Goal: Information Seeking & Learning: Learn about a topic

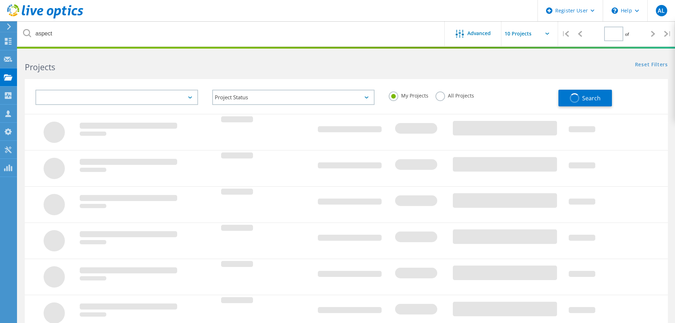
type input "1"
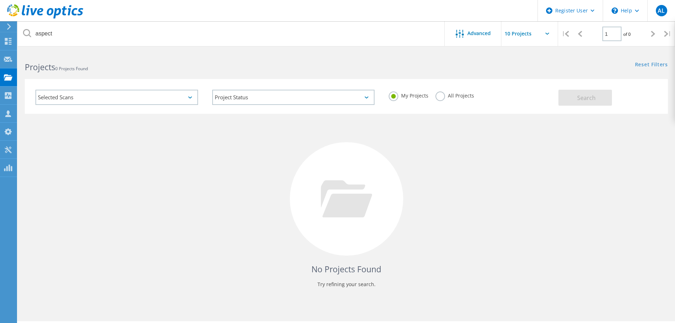
click at [433, 96] on div "My Projects All Projects" at bounding box center [470, 96] width 177 height 26
click at [438, 95] on label "All Projects" at bounding box center [455, 94] width 39 height 7
click at [0, 0] on input "All Projects" at bounding box center [0, 0] width 0 height 0
click at [559, 99] on button "Search" at bounding box center [586, 98] width 54 height 16
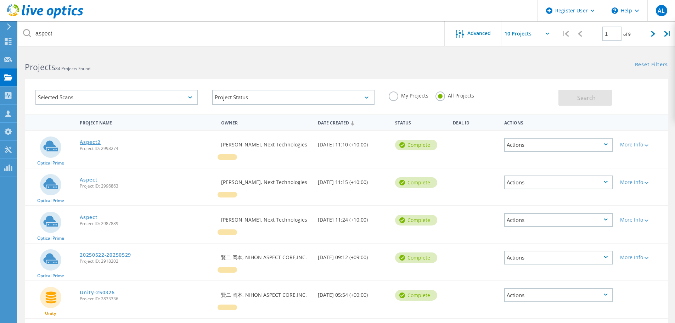
click at [89, 144] on link "Aspect2" at bounding box center [90, 142] width 21 height 5
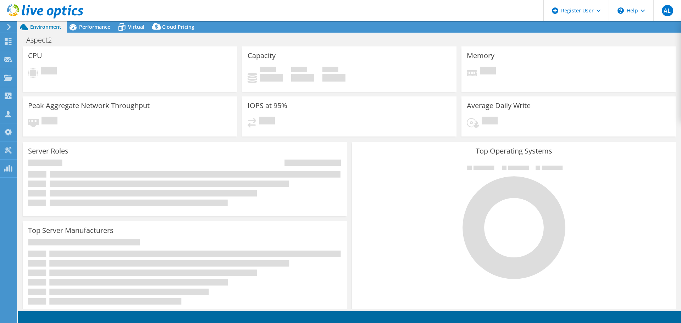
select select "Australia"
select select "AUD"
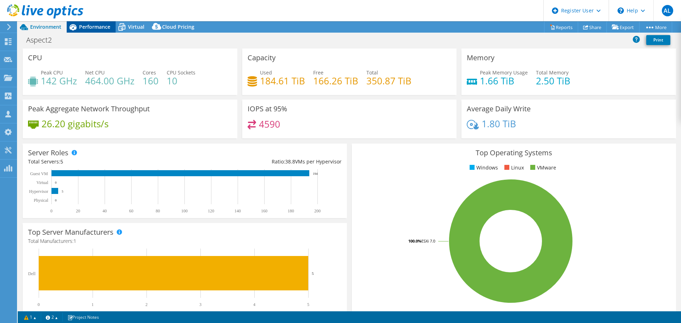
click at [94, 29] on span "Performance" at bounding box center [94, 26] width 31 height 7
click at [47, 30] on div "Environment" at bounding box center [42, 26] width 49 height 11
click at [90, 30] on div "Performance" at bounding box center [91, 26] width 49 height 11
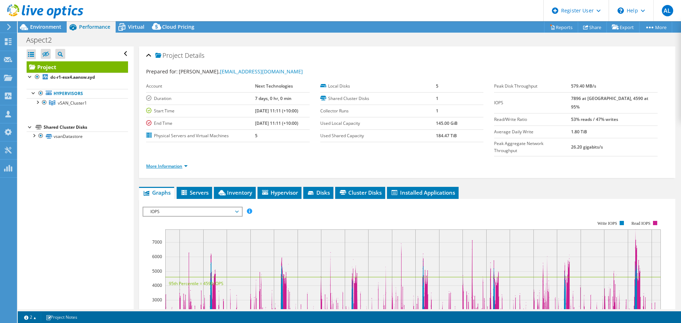
click at [161, 163] on link "More Information" at bounding box center [166, 166] width 41 height 6
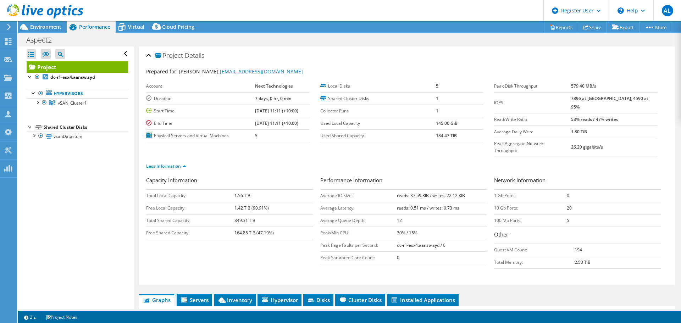
drag, startPoint x: 593, startPoint y: 252, endPoint x: 149, endPoint y: 56, distance: 485.4
click at [149, 56] on div "Project Details Prepared for: Chris Ericoli, cericoli@nexttechnologies.com.au A…" at bounding box center [407, 165] width 536 height 239
click at [182, 34] on div "Aspect2 Print" at bounding box center [349, 39] width 663 height 13
click at [135, 30] on span "Virtual" at bounding box center [136, 26] width 16 height 7
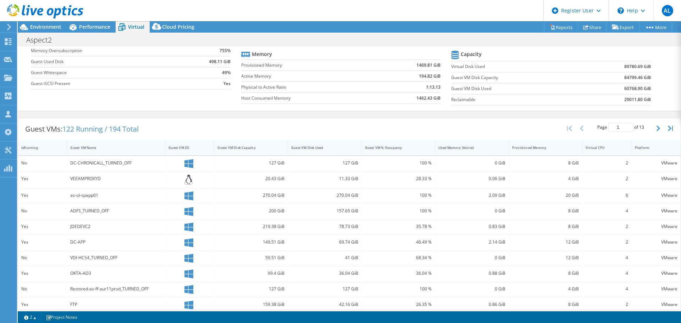
scroll to position [71, 0]
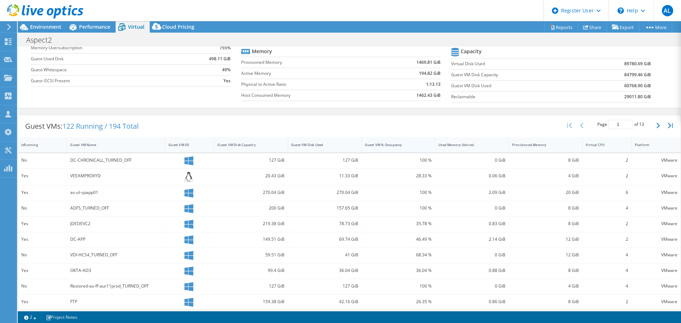
click at [383, 147] on div "Guest VM % Occupancy" at bounding box center [394, 144] width 65 height 11
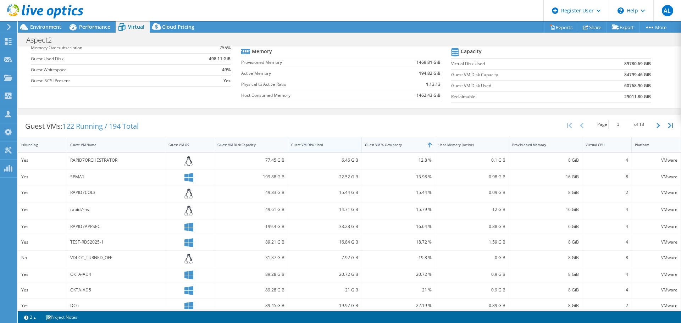
click at [339, 146] on div "Guest VM Disk Used" at bounding box center [320, 145] width 58 height 5
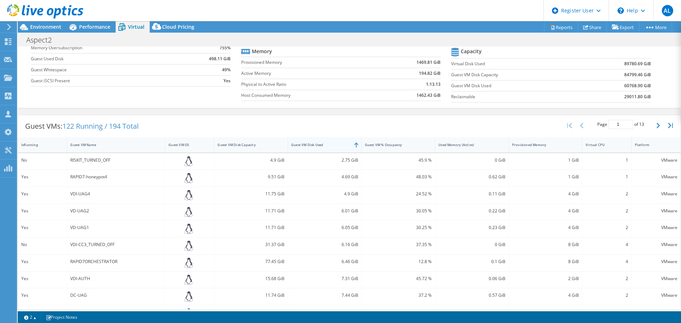
click at [335, 140] on div "Guest VM Disk Used" at bounding box center [320, 144] width 65 height 11
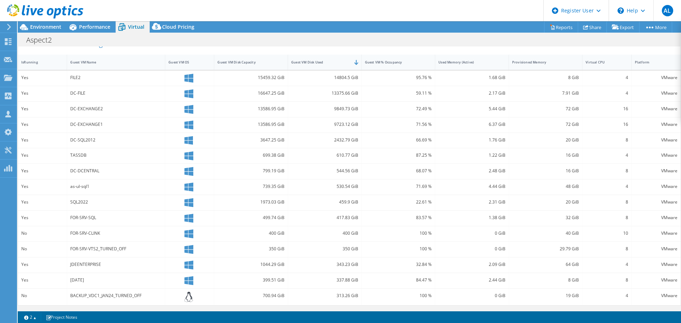
scroll to position [118, 0]
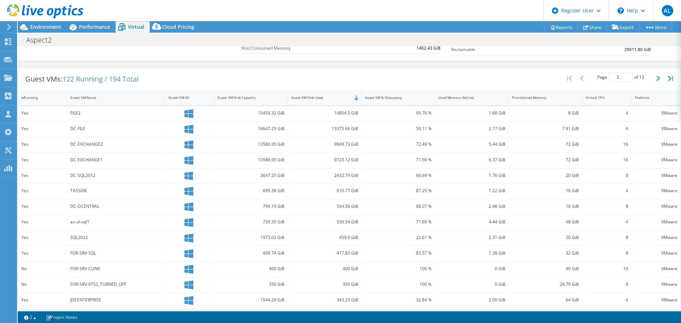
click at [647, 76] on div "Page 1 of 13 5 rows 10 rows 20 rows 25 rows 50 rows 100 rows" at bounding box center [620, 78] width 65 height 13
click at [653, 78] on button "button" at bounding box center [659, 78] width 12 height 13
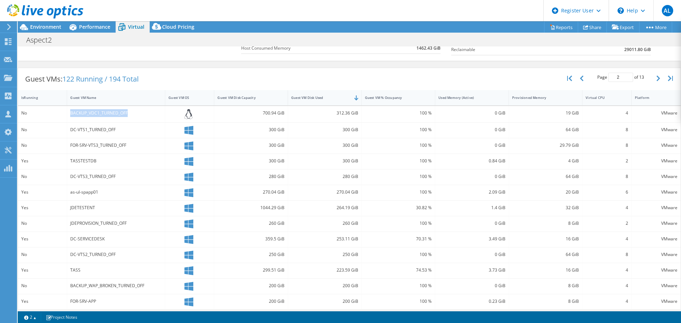
drag, startPoint x: 130, startPoint y: 116, endPoint x: 67, endPoint y: 117, distance: 62.4
click at [67, 117] on div "BACKUP_VDC1_TURNED_OFF" at bounding box center [116, 114] width 98 height 17
click at [102, 117] on div "BACKUP_VDC1_TURNED_OFF" at bounding box center [115, 113] width 91 height 8
drag, startPoint x: 141, startPoint y: 113, endPoint x: 63, endPoint y: 116, distance: 78.0
click at [63, 116] on div "No BACKUP_VDC1_TURNED_OFF 700.94 GiB 312.36 GiB 100 % 0 GiB 19 GiB 4 VMware" at bounding box center [349, 114] width 662 height 17
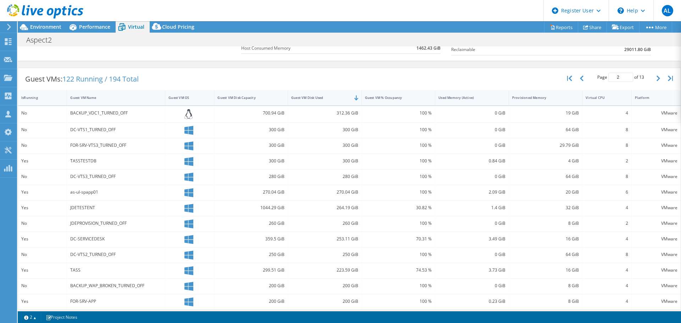
click at [111, 131] on div "DC-VTS1_TURNED_OFF" at bounding box center [115, 130] width 91 height 8
drag, startPoint x: 118, startPoint y: 131, endPoint x: 61, endPoint y: 133, distance: 57.1
click at [61, 133] on div "No DC-VTS1_TURNED_OFF 300 GiB 300 GiB 100 % 0 GiB 64 GiB 8 VMware" at bounding box center [349, 130] width 662 height 15
click at [139, 136] on div "DC-VTS1_TURNED_OFF" at bounding box center [116, 130] width 98 height 15
click at [656, 80] on button "button" at bounding box center [659, 78] width 12 height 13
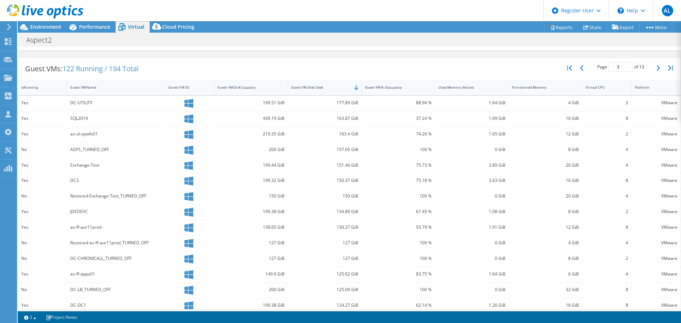
scroll to position [117, 0]
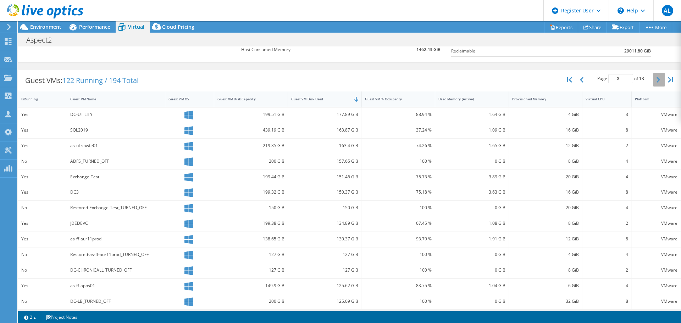
click at [653, 76] on button "button" at bounding box center [659, 79] width 12 height 13
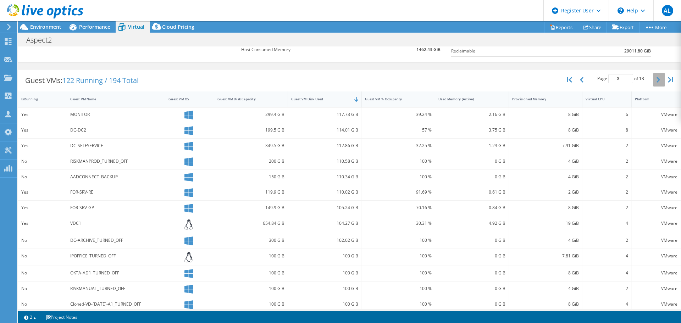
type input "4"
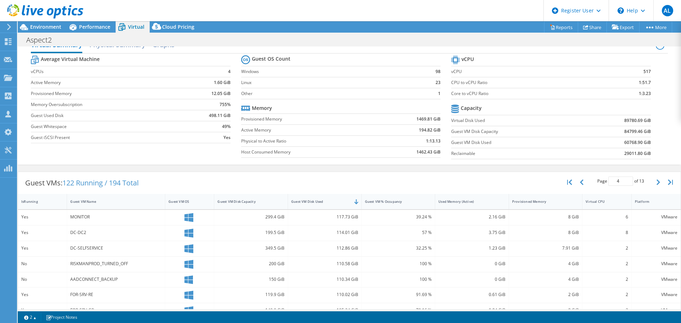
scroll to position [0, 0]
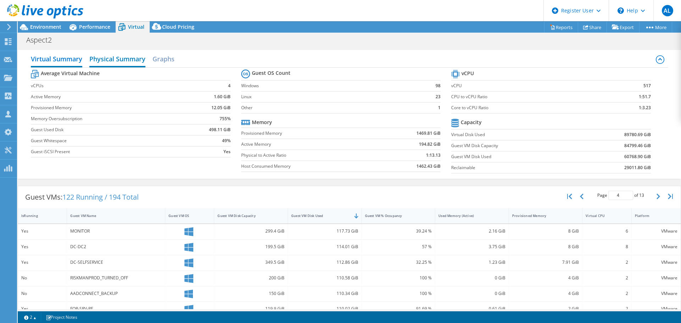
click at [133, 64] on h2 "Physical Summary" at bounding box center [117, 60] width 56 height 16
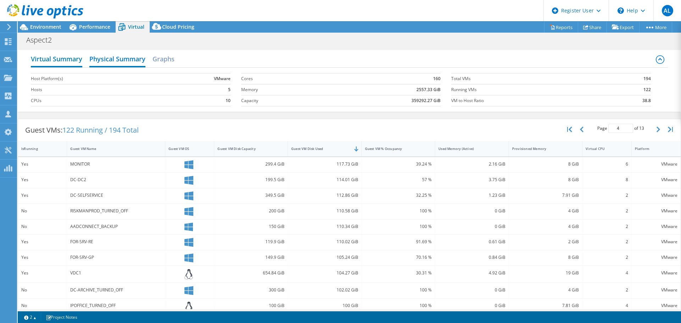
drag, startPoint x: 46, startPoint y: 58, endPoint x: 49, endPoint y: 56, distance: 3.8
click at [49, 56] on h2 "Virtual Summary" at bounding box center [56, 60] width 51 height 16
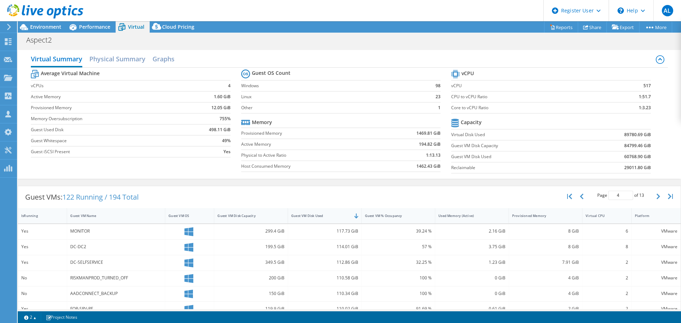
drag, startPoint x: 467, startPoint y: 24, endPoint x: 463, endPoint y: 26, distance: 3.8
click at [467, 24] on div "Project Actions Project Actions Reports Share Export vSAN ReadyNode Sizer" at bounding box center [349, 26] width 663 height 11
click at [73, 29] on icon at bounding box center [72, 27] width 7 height 6
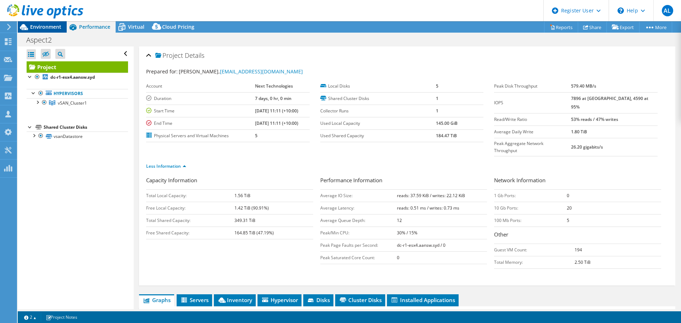
click at [57, 29] on span "Environment" at bounding box center [45, 26] width 31 height 7
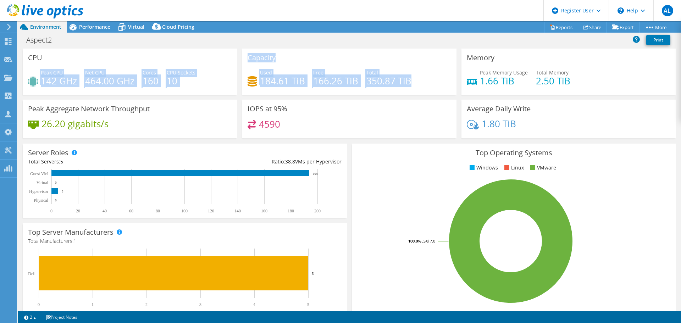
drag, startPoint x: 355, startPoint y: 84, endPoint x: 227, endPoint y: 60, distance: 130.2
click at [227, 60] on div "CPU Peak CPU 142 GHz Net CPU 464.00 GHz Cores 160 CPU Sockets 10 Capacity Used …" at bounding box center [349, 96] width 658 height 94
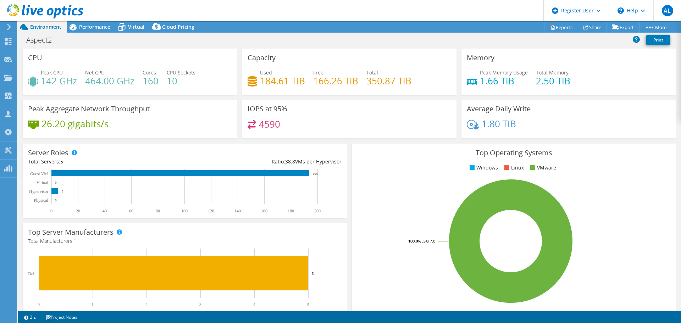
click at [420, 75] on div "Used 184.61 TiB Free 166.26 TiB Total 350.87 TiB" at bounding box center [349, 80] width 204 height 23
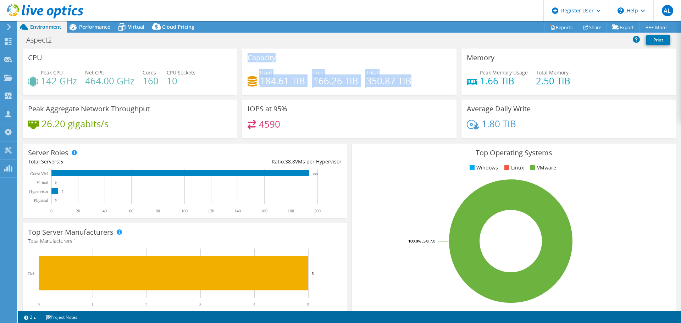
drag, startPoint x: 415, startPoint y: 81, endPoint x: 245, endPoint y: 55, distance: 171.8
click at [245, 55] on div "Capacity Used 184.61 TiB Free 166.26 TiB Total 350.87 TiB" at bounding box center [349, 72] width 214 height 46
click at [309, 58] on div "Capacity Used 184.61 TiB Free 166.26 TiB Total 350.87 TiB" at bounding box center [349, 72] width 214 height 46
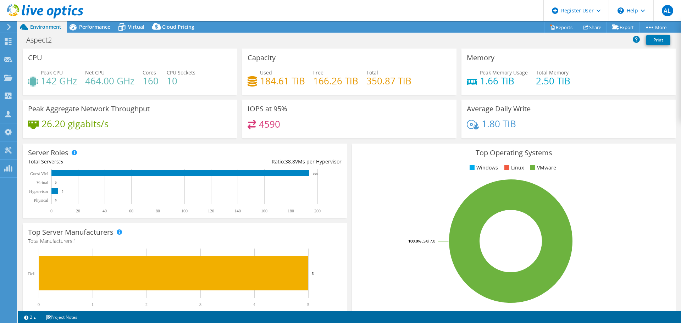
click at [360, 161] on div "Top Operating Systems Windows Linux VMware 100.0% ESXi 7.0" at bounding box center [514, 229] width 324 height 170
click at [349, 151] on div "Top Operating Systems Windows Linux VMware 100.0% ESXi 7.0" at bounding box center [513, 228] width 329 height 175
click at [93, 32] on div "Performance" at bounding box center [91, 26] width 49 height 11
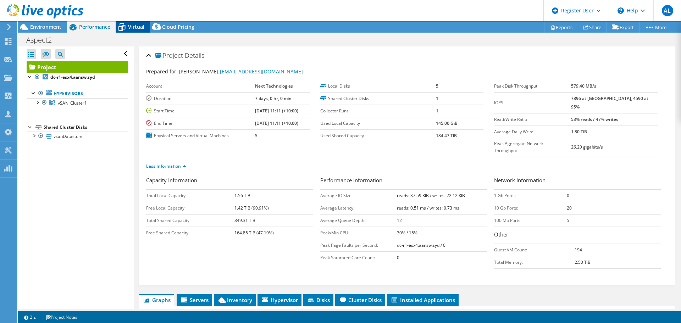
click at [122, 23] on icon at bounding box center [122, 27] width 12 height 12
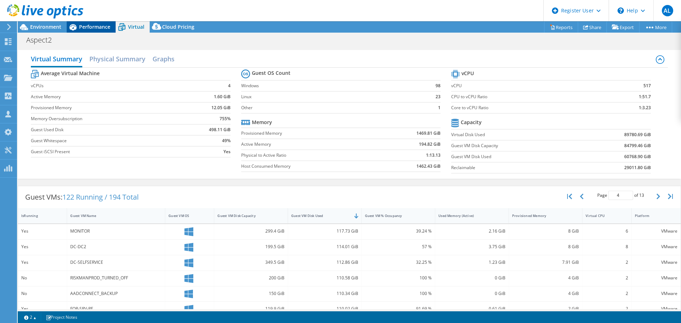
click at [93, 24] on span "Performance" at bounding box center [94, 26] width 31 height 7
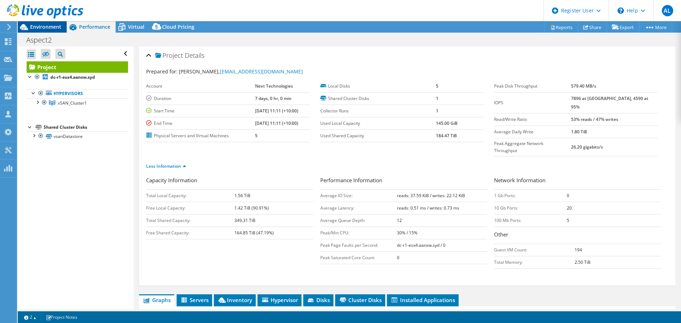
click at [55, 27] on span "Environment" at bounding box center [45, 26] width 31 height 7
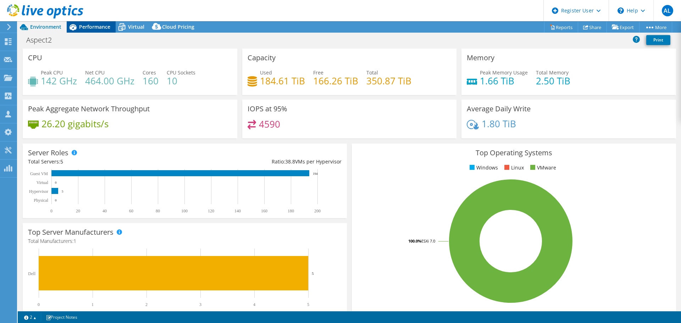
click at [97, 26] on span "Performance" at bounding box center [94, 26] width 31 height 7
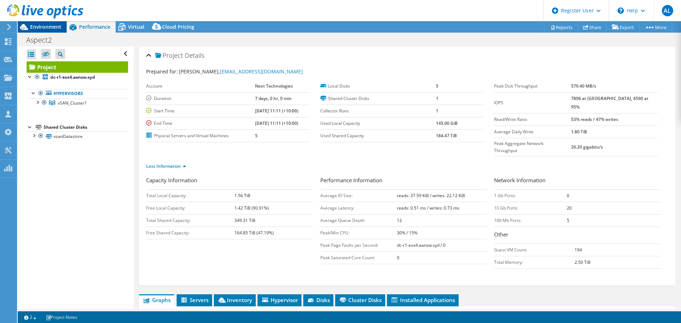
click at [54, 30] on div "Environment" at bounding box center [42, 26] width 49 height 11
